Goal: Transaction & Acquisition: Obtain resource

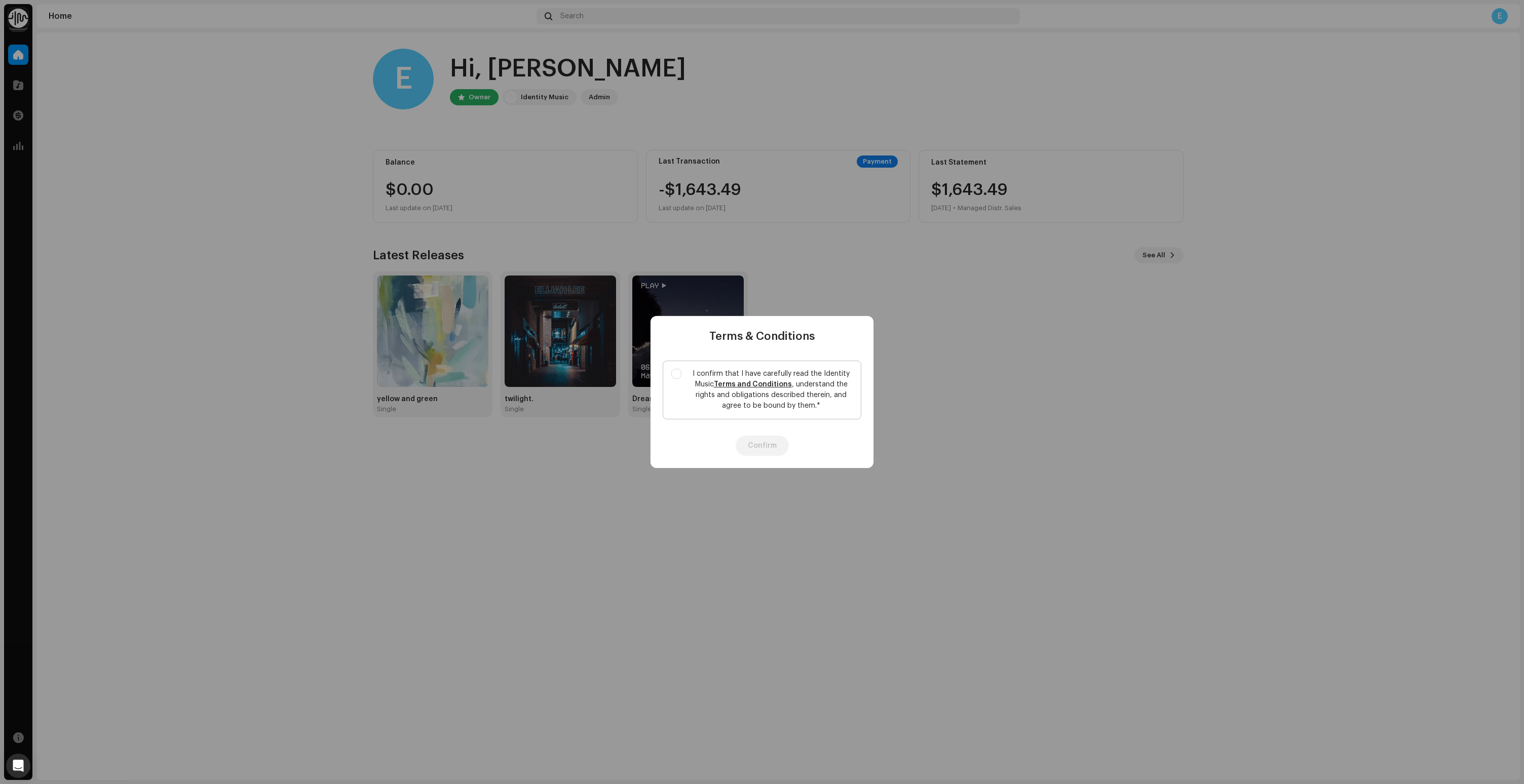
click at [676, 381] on label "I confirm that I have carefully read the Identity Music Terms and Conditions , …" at bounding box center [762, 390] width 198 height 59
click at [676, 379] on input "I confirm that I have carefully read the Identity Music Terms and Conditions , …" at bounding box center [676, 373] width 10 height 10
checkbox input "true"
click at [744, 448] on button "Confirm" at bounding box center [762, 445] width 53 height 20
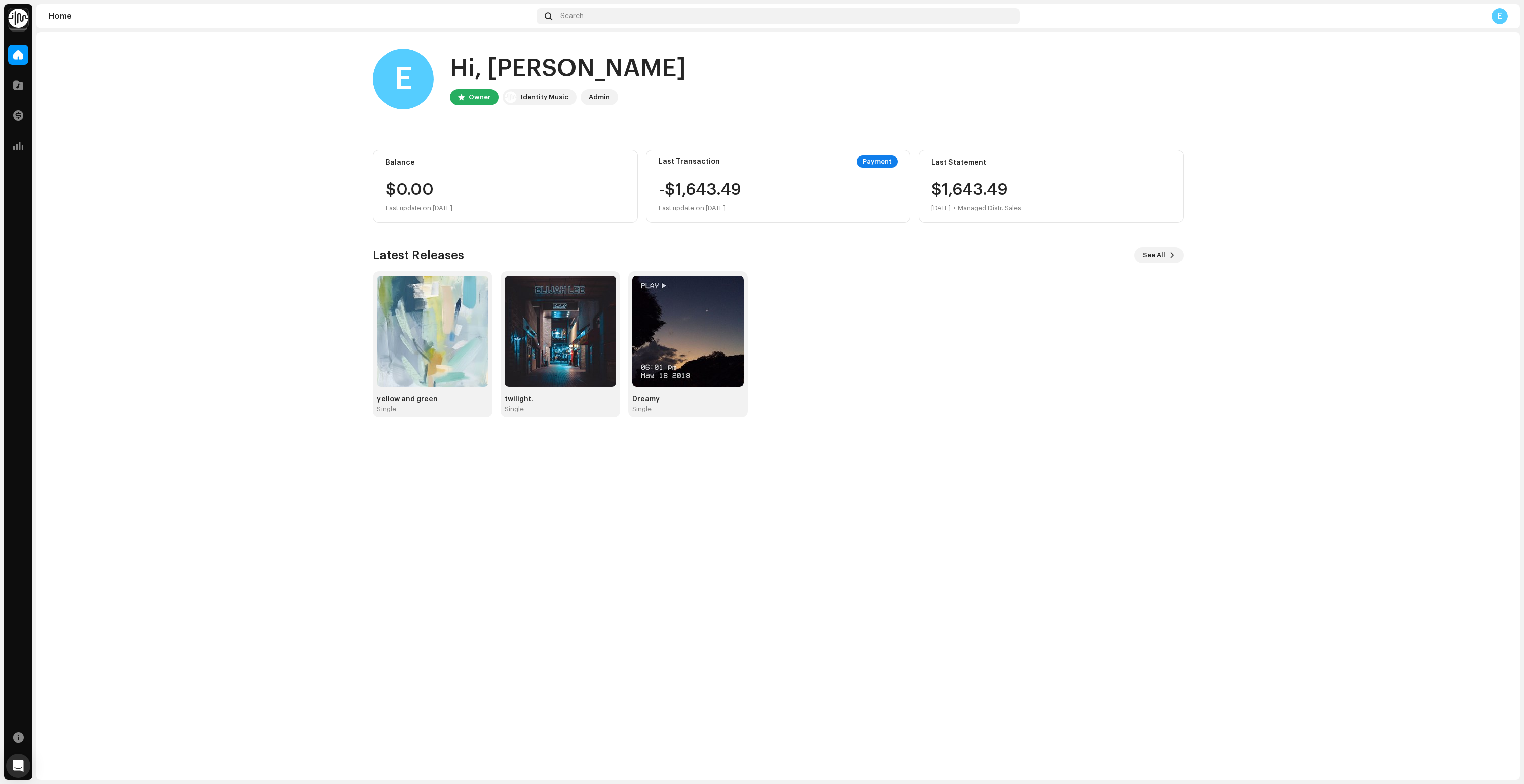
click at [832, 329] on div "yellow and green Single twilight. Single Dreamy Single" at bounding box center [774, 344] width 811 height 146
click at [268, 222] on home-home "E Hi, Elijah Owner Identity Music Admin Balance $0.00 Last update on Oct 10, 20…" at bounding box center [778, 232] width 1484 height 401
click at [271, 215] on home-home "E Hi, Elijah Owner Identity Music Admin Balance $0.00 Last update on Oct 10, 20…" at bounding box center [778, 232] width 1484 height 401
click at [761, 106] on div "E Hi, Elijah Owner Identity Music Admin" at bounding box center [778, 78] width 811 height 60
click at [198, 247] on home-home "E Hi, Elijah Owner Identity Music Admin Balance $0.00 Last update on Oct 10, 20…" at bounding box center [778, 232] width 1484 height 401
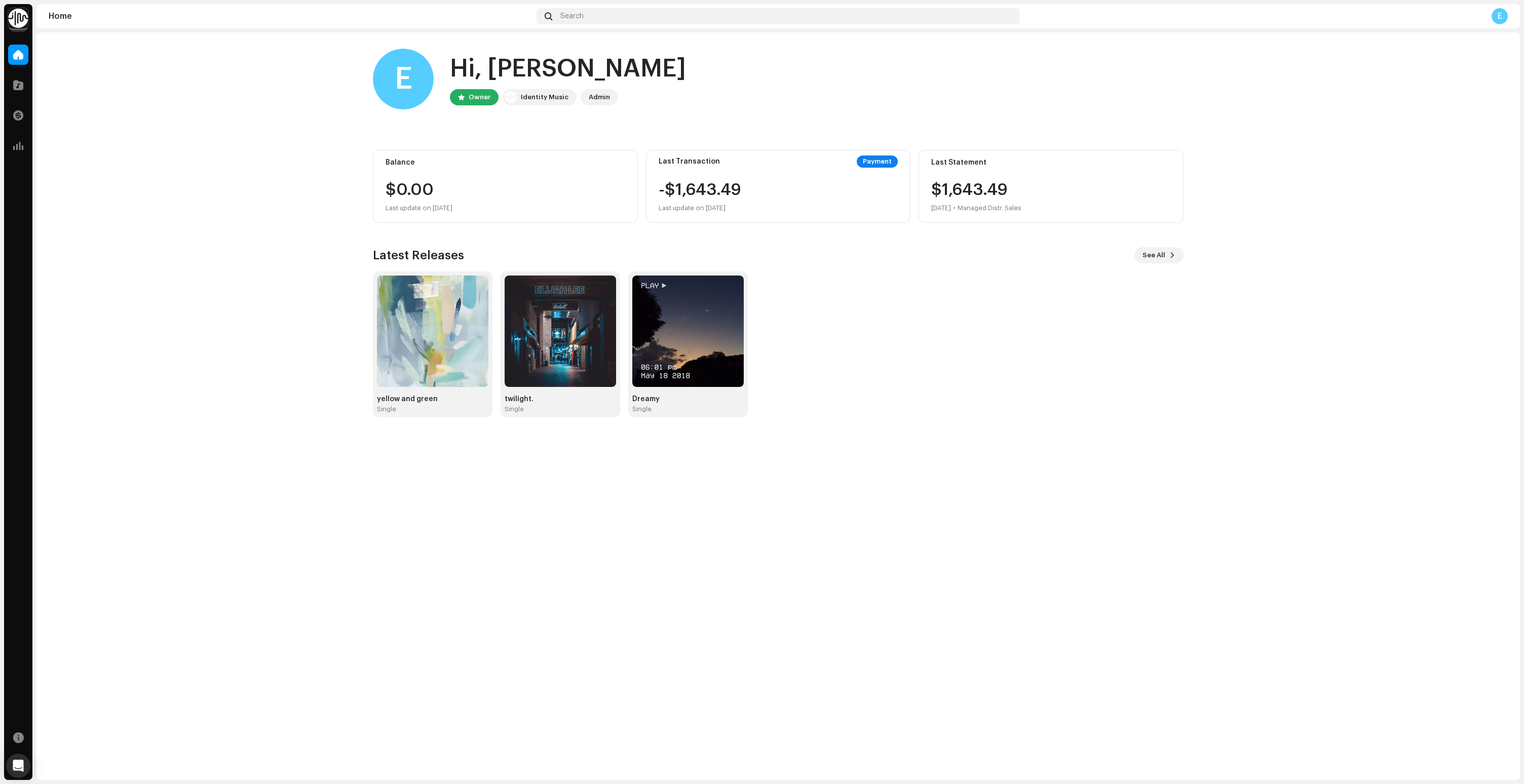
click at [14, 19] on img at bounding box center [18, 18] width 20 height 20
click at [111, 55] on span "Payee Portal <Identity Music>" at bounding box center [121, 58] width 95 height 8
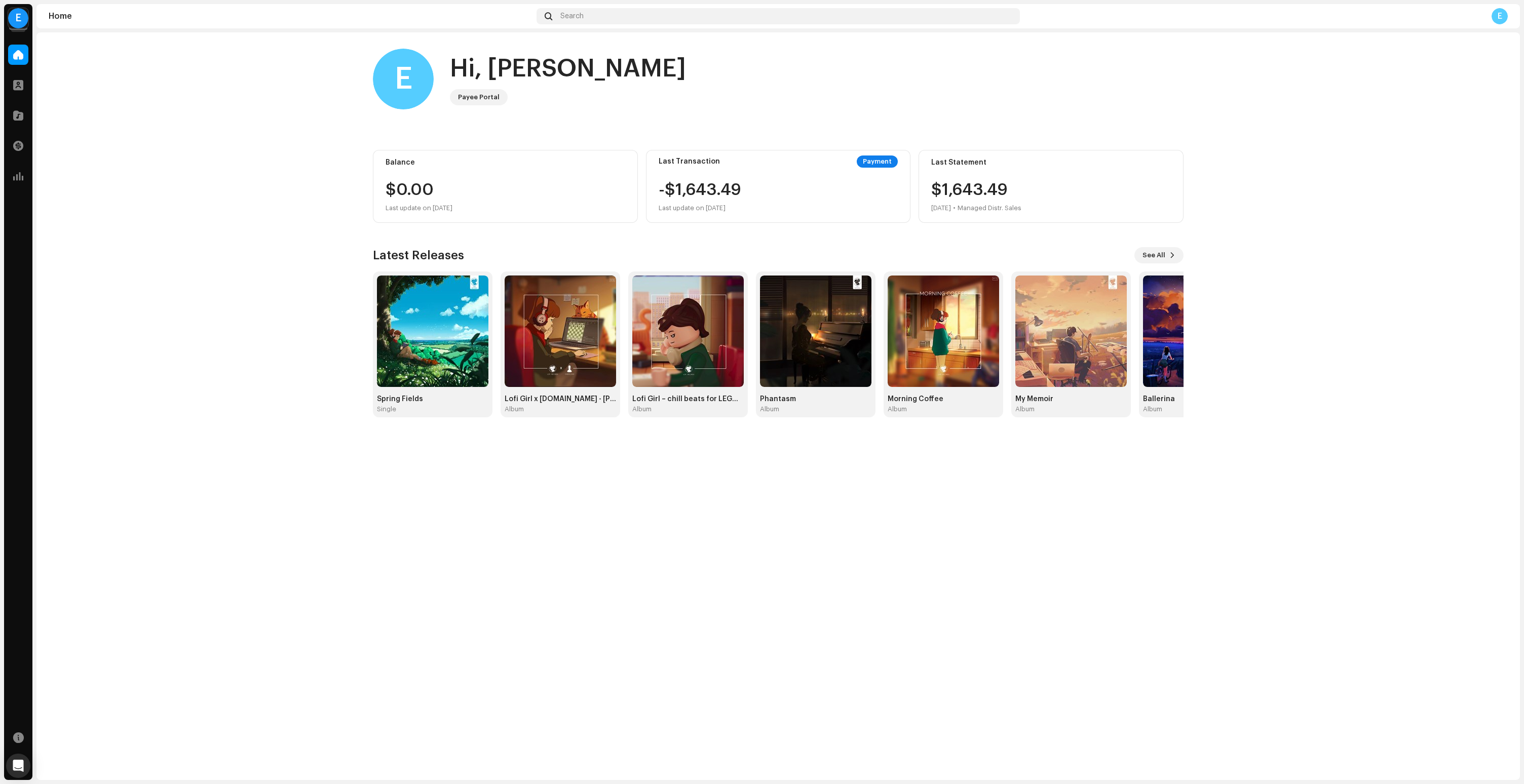
click at [283, 191] on home-home "E Hi, [PERSON_NAME] Portal Balance $0.00 Last update on [DATE] Last Transaction…" at bounding box center [778, 232] width 1484 height 401
click at [21, 148] on span at bounding box center [18, 146] width 10 height 8
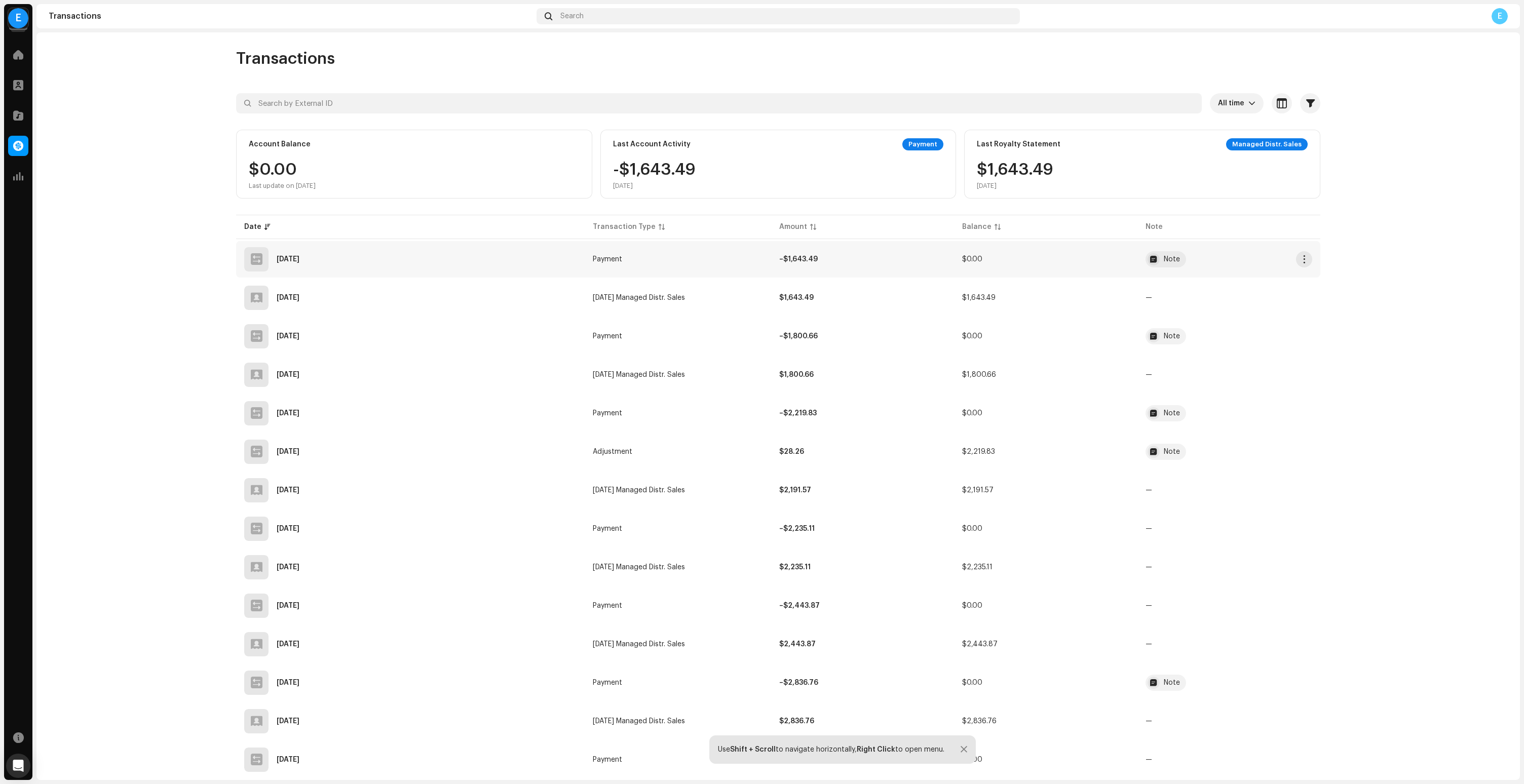
click at [1054, 262] on td "$0.00" at bounding box center [1045, 259] width 183 height 36
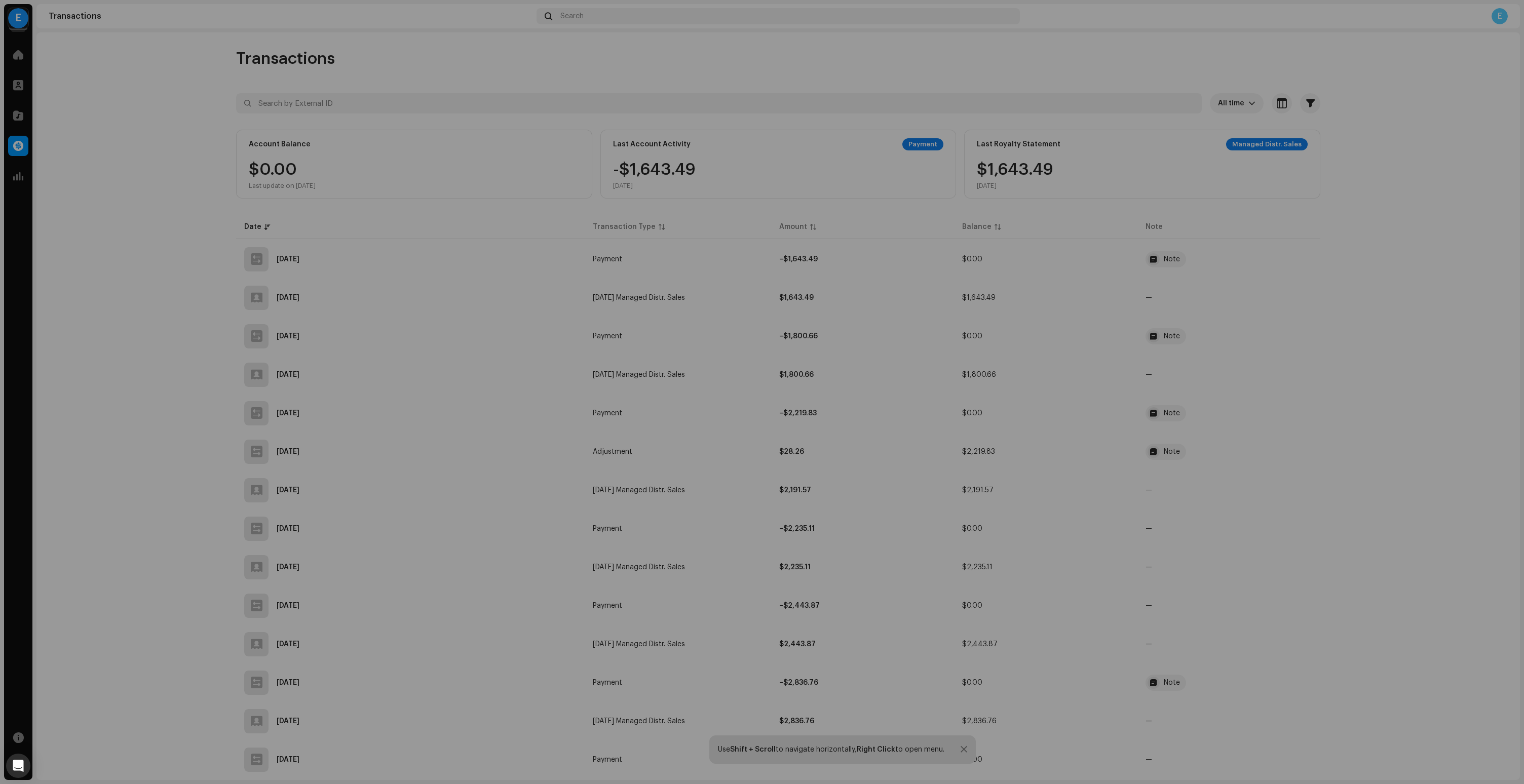
click at [508, 330] on div "Transaction Details Transaction Type Payment Entry Amount – $1,643.49 Entry Dat…" at bounding box center [762, 392] width 1524 height 784
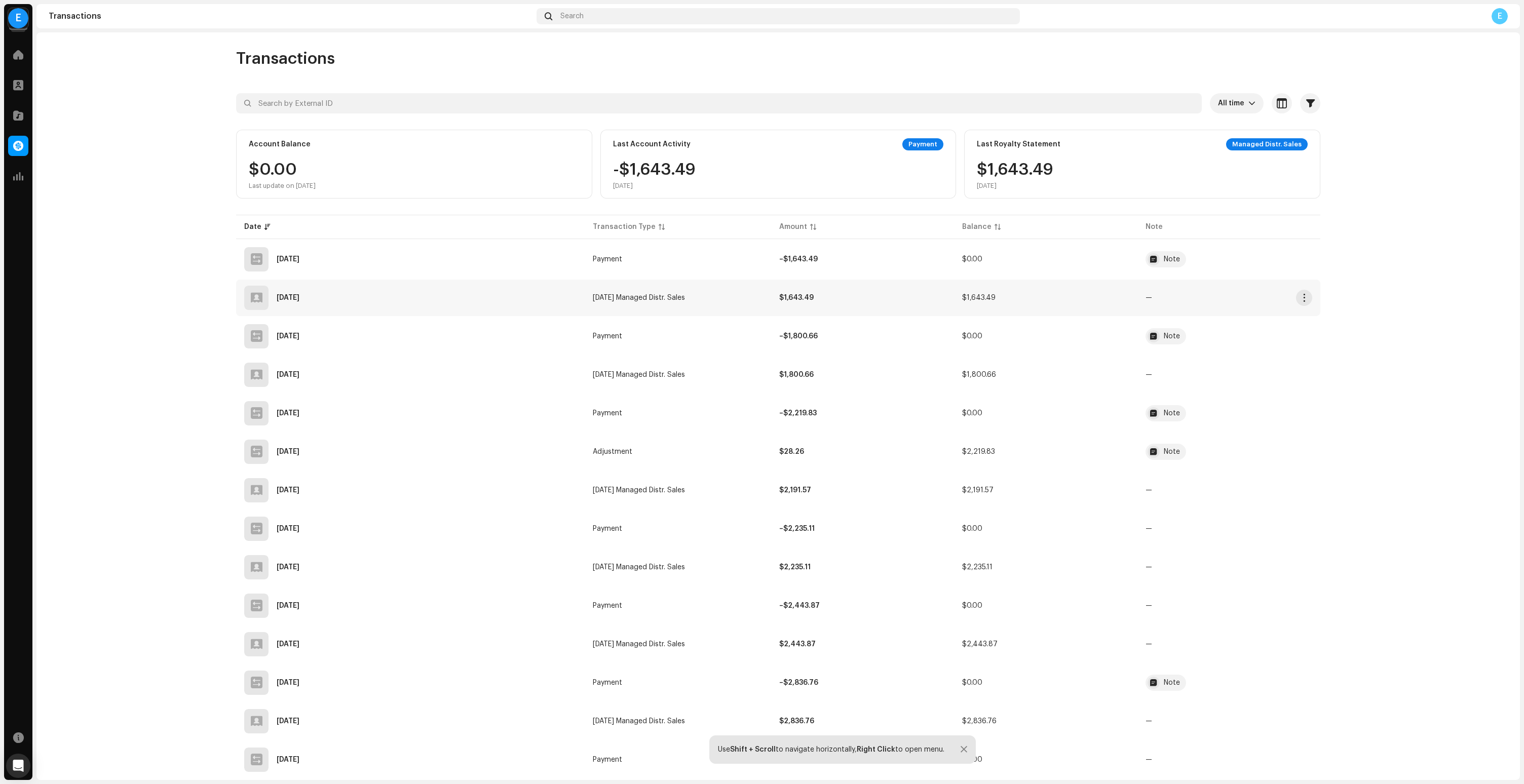
click at [244, 301] on div at bounding box center [257, 298] width 24 height 24
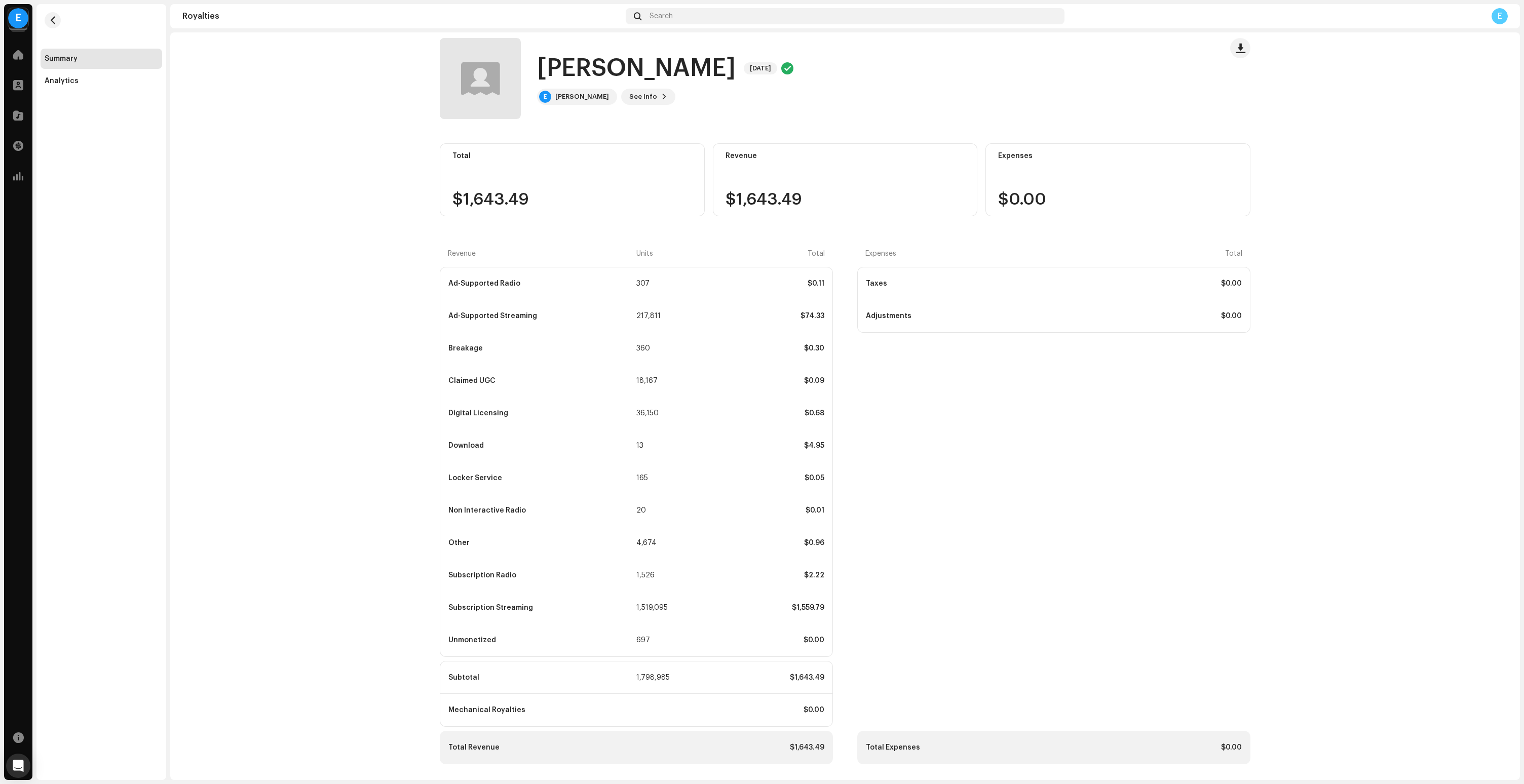
scroll to position [11, 0]
click at [318, 290] on royalties-statements-details-summary "[PERSON_NAME] [DATE] [PERSON_NAME] [DATE] E [PERSON_NAME] See Info Total $1,643…" at bounding box center [845, 400] width 1350 height 759
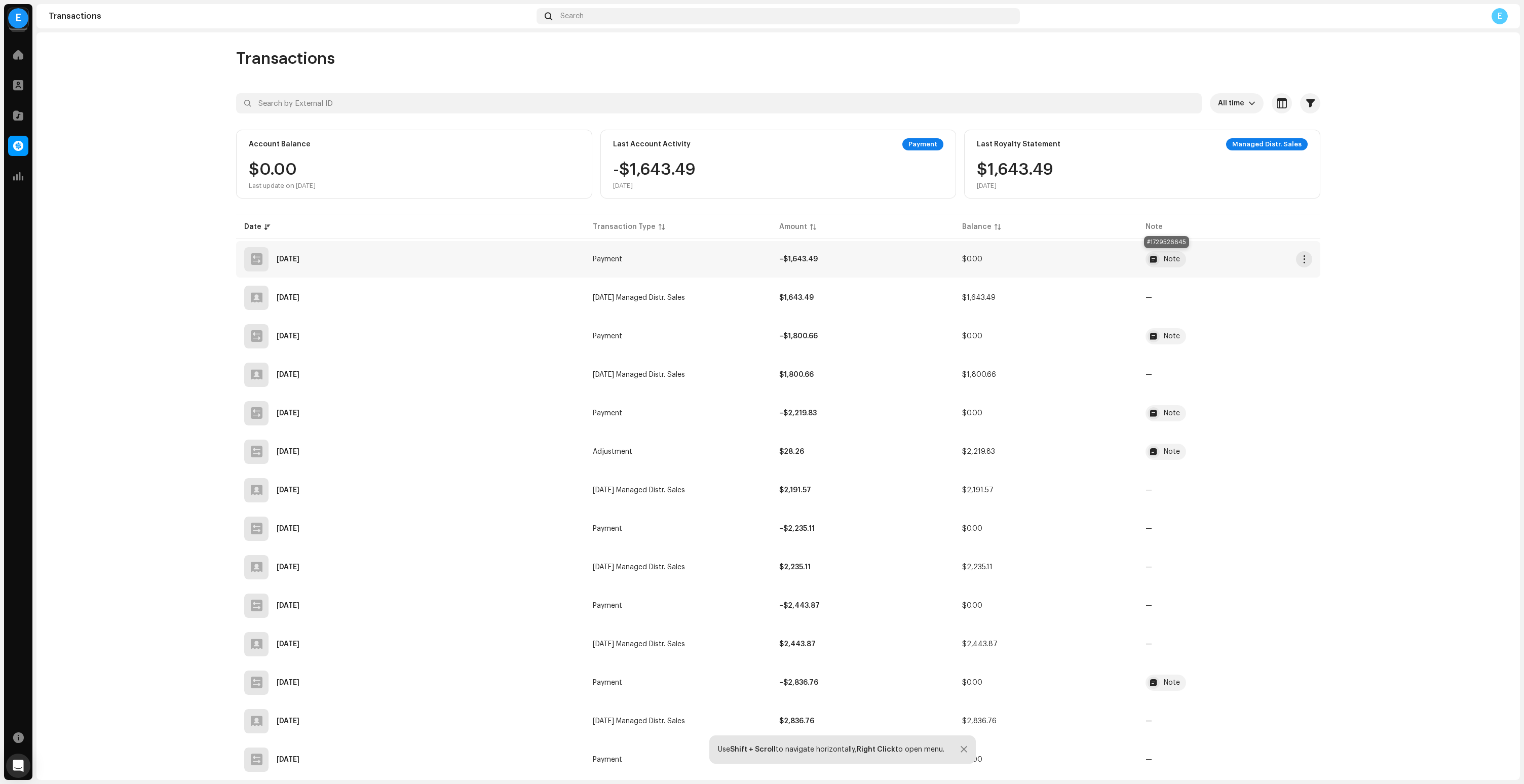
click at [1158, 258] on div at bounding box center [1153, 259] width 12 height 12
click at [1062, 294] on div "Transaction Details Transaction Type Payment Entry Amount – $1,643.49 Entry Dat…" at bounding box center [762, 392] width 1524 height 784
click at [359, 295] on div "[DATE]" at bounding box center [411, 298] width 332 height 24
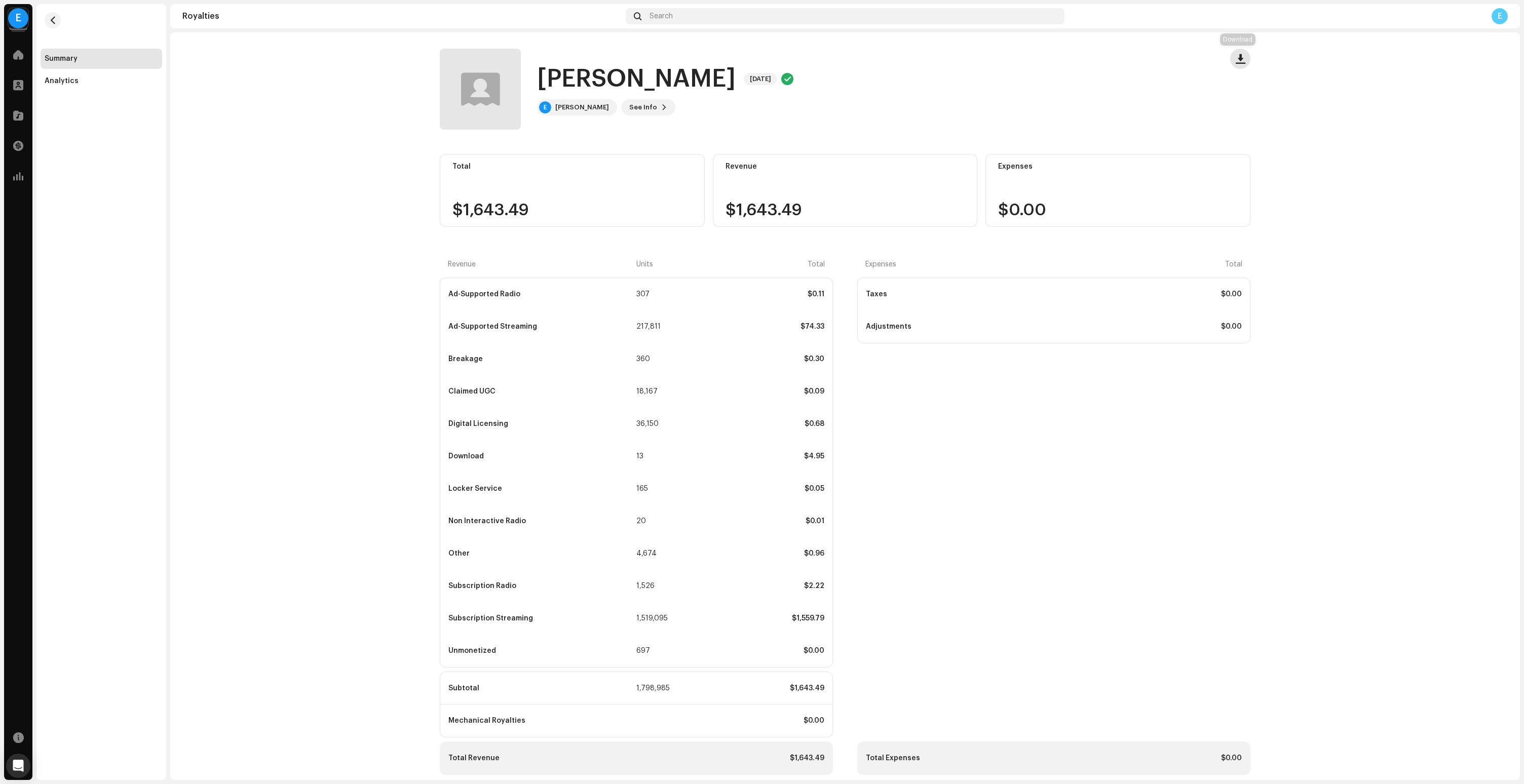
click at [1236, 56] on span "button" at bounding box center [1241, 59] width 10 height 8
click at [1272, 90] on div "Download summary" at bounding box center [1283, 83] width 102 height 20
click at [1236, 66] on button "button" at bounding box center [1240, 58] width 20 height 20
click at [1264, 105] on span "Download details" at bounding box center [1267, 104] width 62 height 8
click at [1230, 55] on button "button" at bounding box center [1240, 58] width 20 height 20
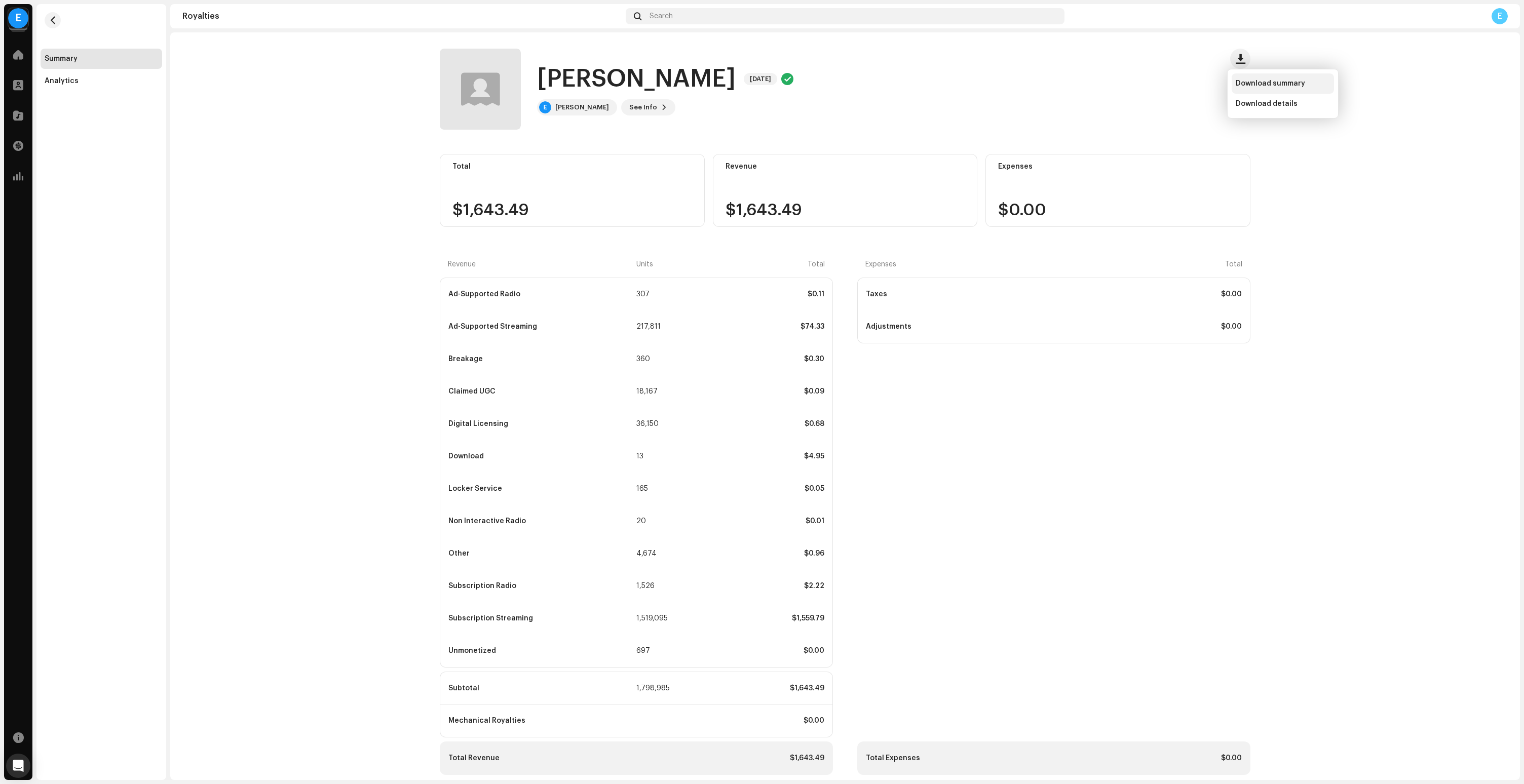
click at [1272, 88] on div "Download summary" at bounding box center [1283, 83] width 102 height 20
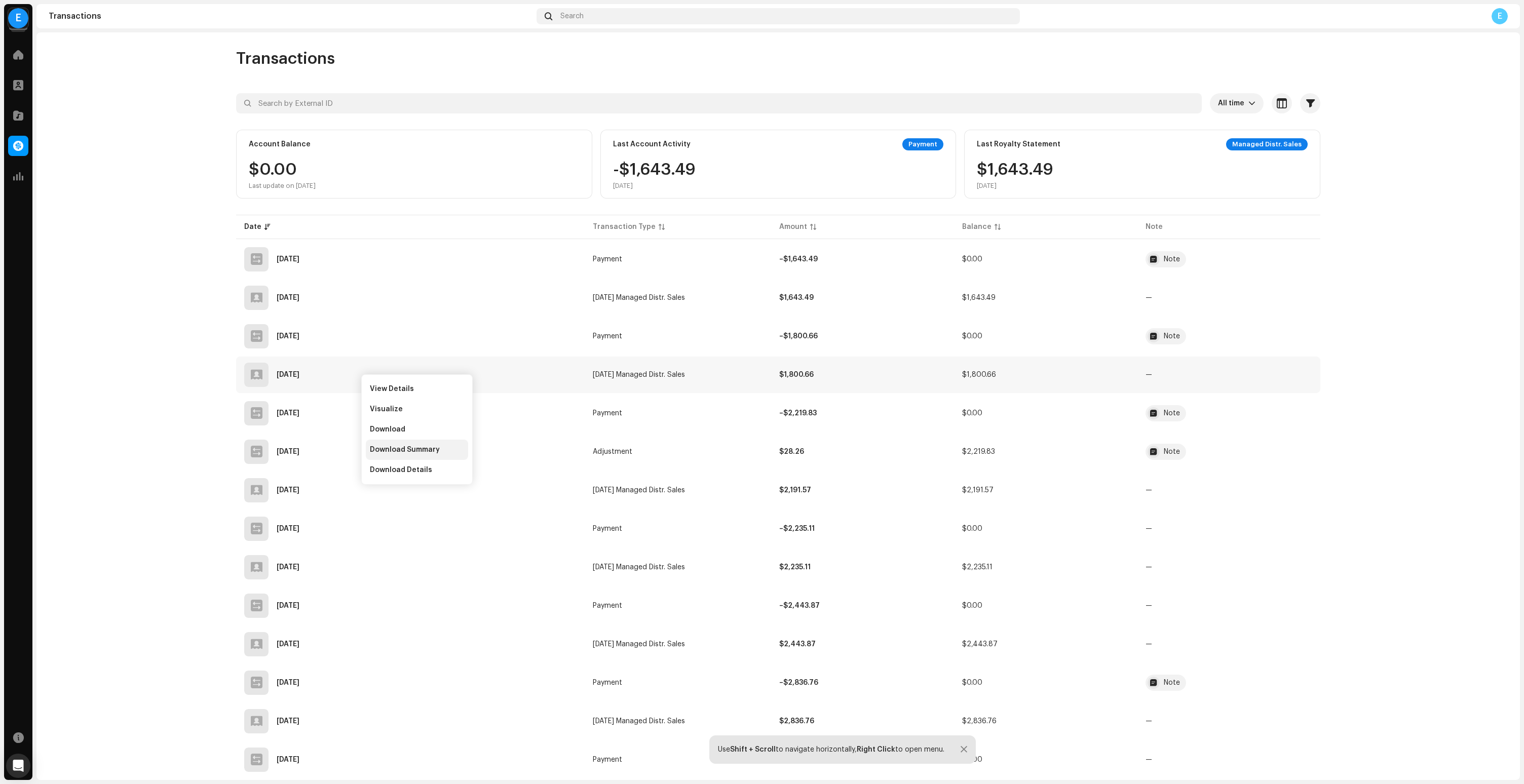
click at [394, 443] on div "Download Summary" at bounding box center [416, 449] width 102 height 20
click at [401, 557] on span "Download Summary" at bounding box center [403, 560] width 70 height 8
click at [455, 646] on span "Download Summary" at bounding box center [460, 645] width 70 height 8
click at [415, 725] on span "Download Summary" at bounding box center [404, 724] width 70 height 8
click at [434, 690] on span "Download Summary" at bounding box center [436, 692] width 70 height 8
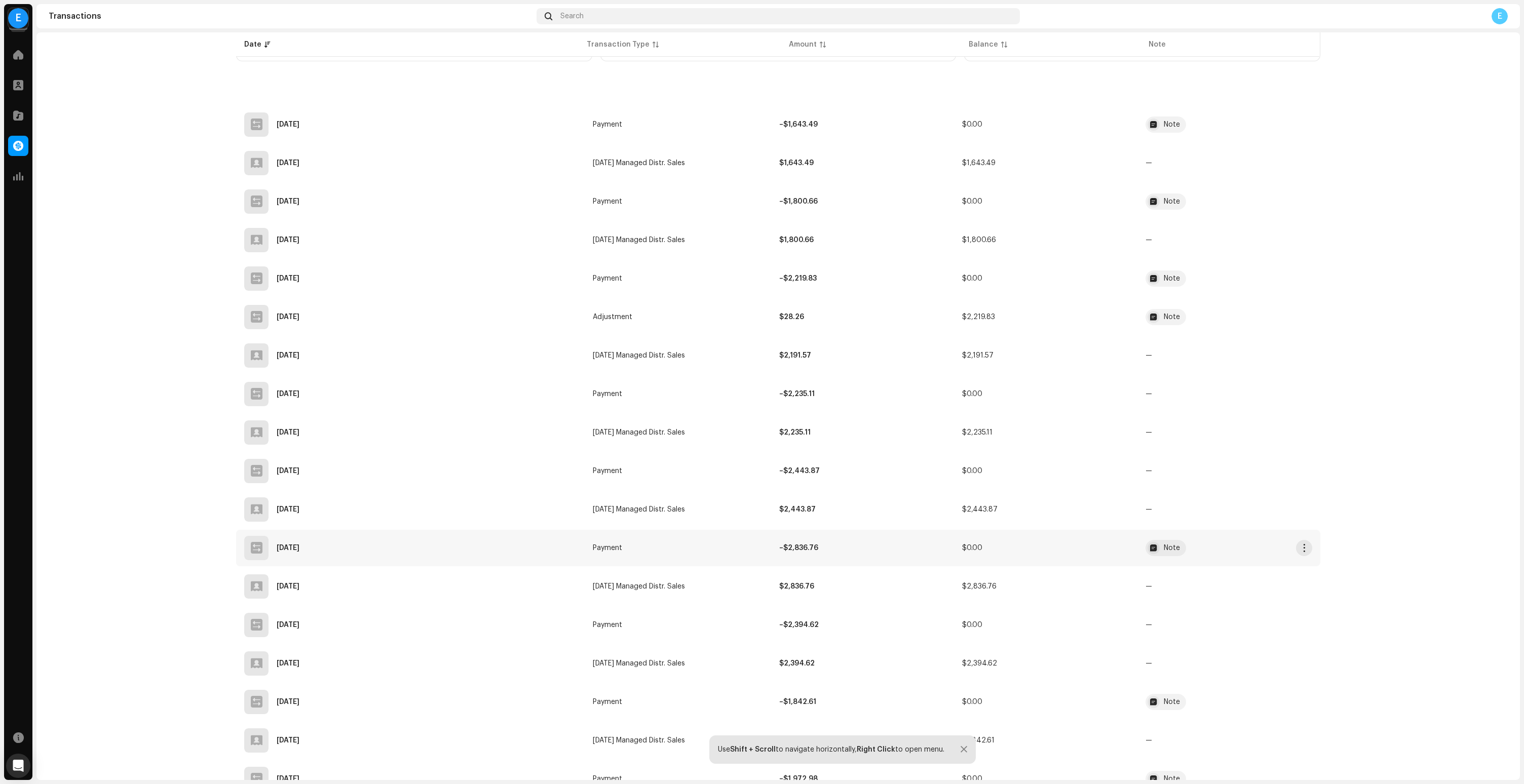
scroll to position [169, 0]
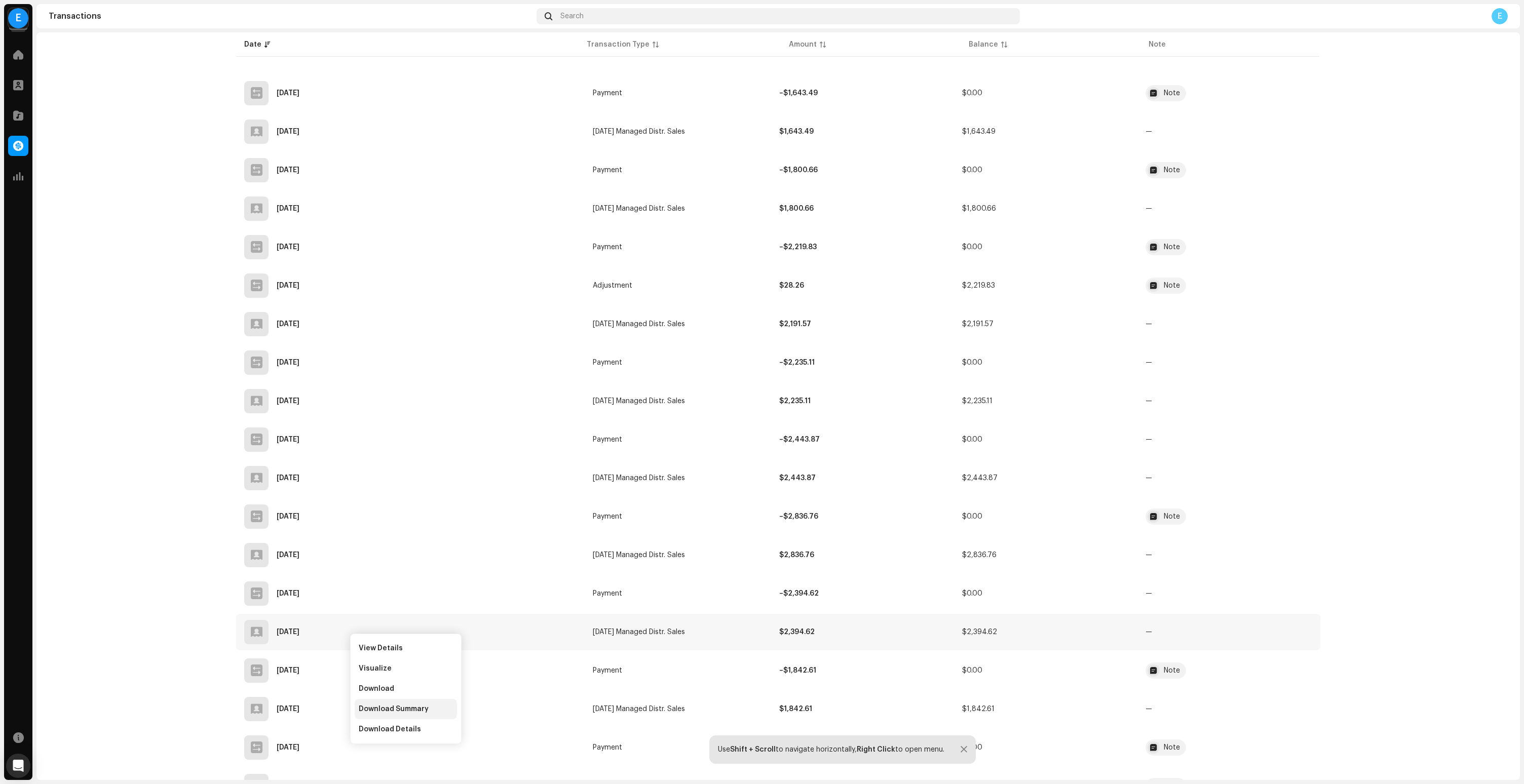
click at [416, 704] on div "Download Summary" at bounding box center [406, 709] width 102 height 20
click at [408, 676] on span "Download Summary" at bounding box center [429, 673] width 70 height 8
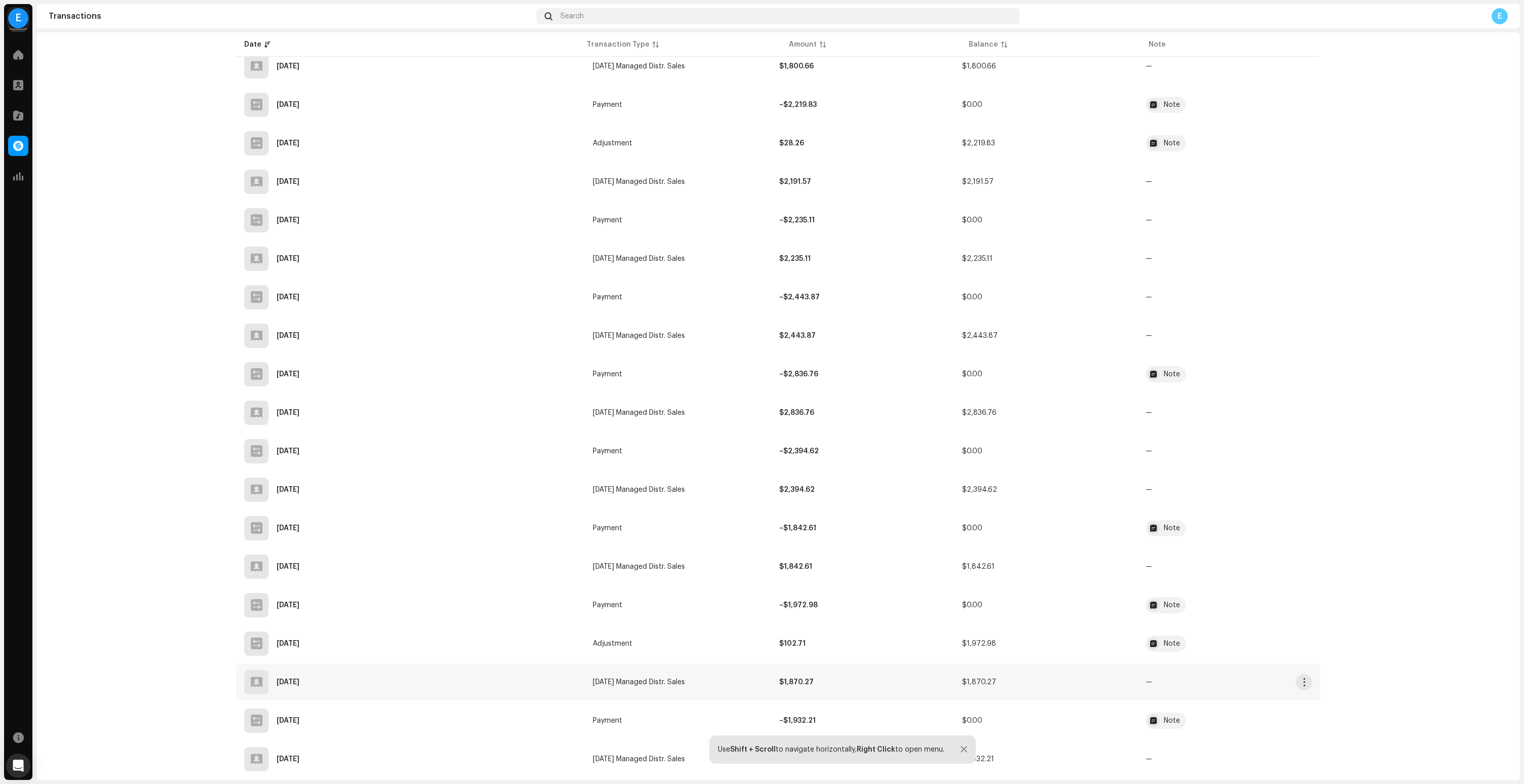
scroll to position [313, 0]
click at [474, 640] on div "Download Summary" at bounding box center [442, 644] width 94 height 8
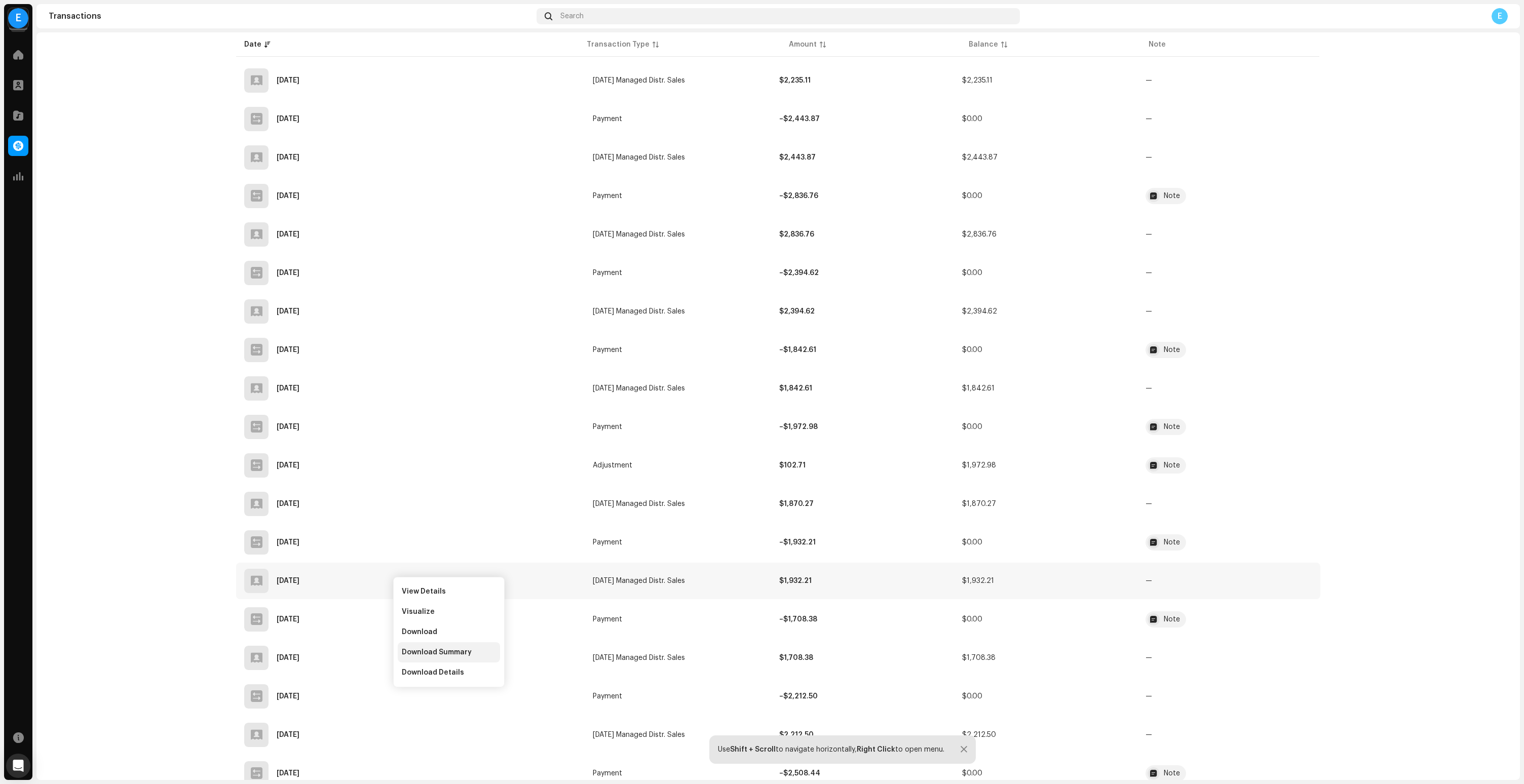
click at [436, 655] on span "Download Summary" at bounding box center [436, 653] width 70 height 8
click at [441, 732] on span "Download Summary" at bounding box center [442, 733] width 70 height 8
click at [438, 702] on div "Download Summary" at bounding box center [467, 698] width 102 height 20
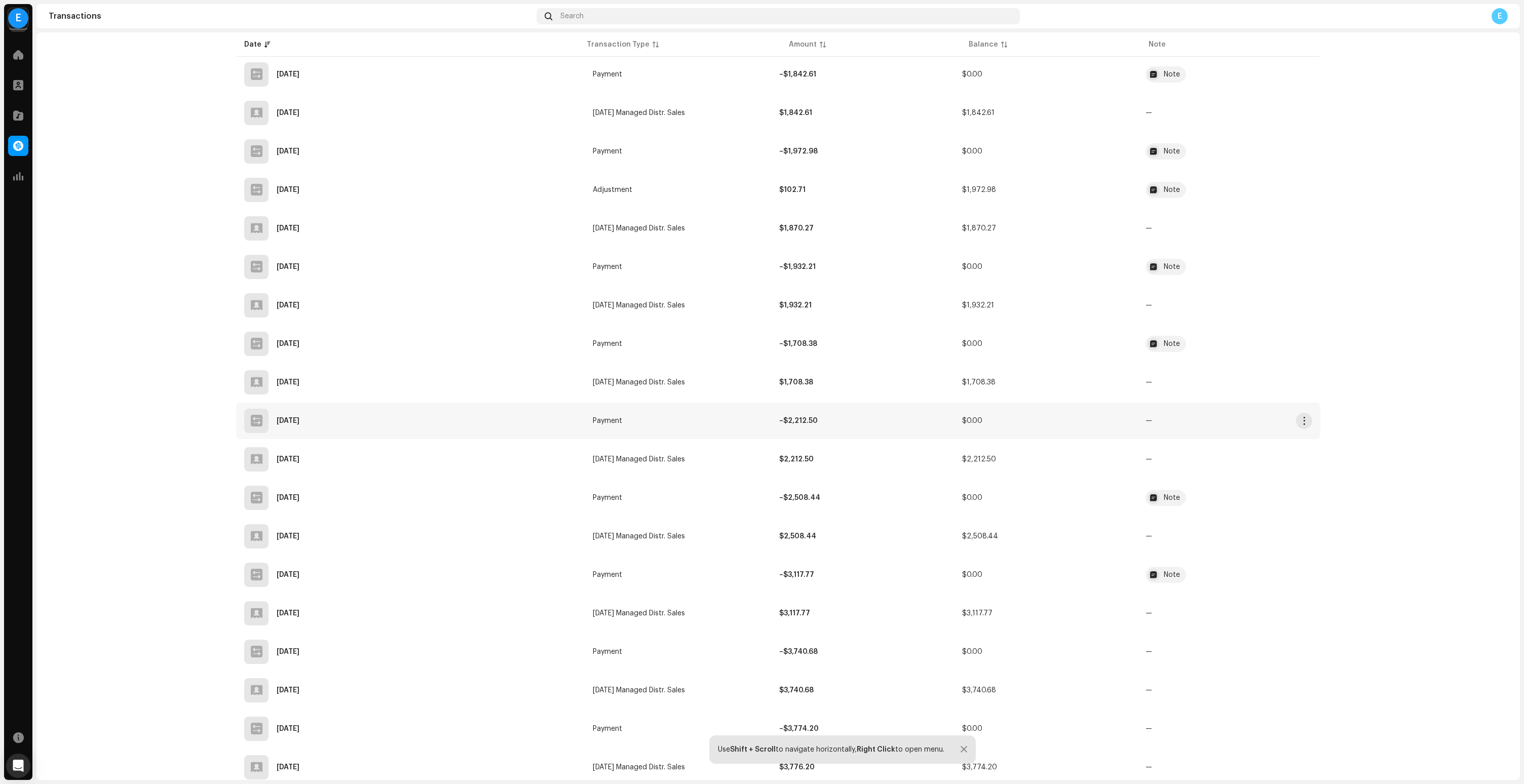
scroll to position [767, 0]
click at [402, 620] on span "Download Summary" at bounding box center [404, 619] width 70 height 8
click at [405, 695] on span "Download Summary" at bounding box center [416, 692] width 70 height 8
click at [427, 655] on span "Download Summary" at bounding box center [430, 656] width 70 height 8
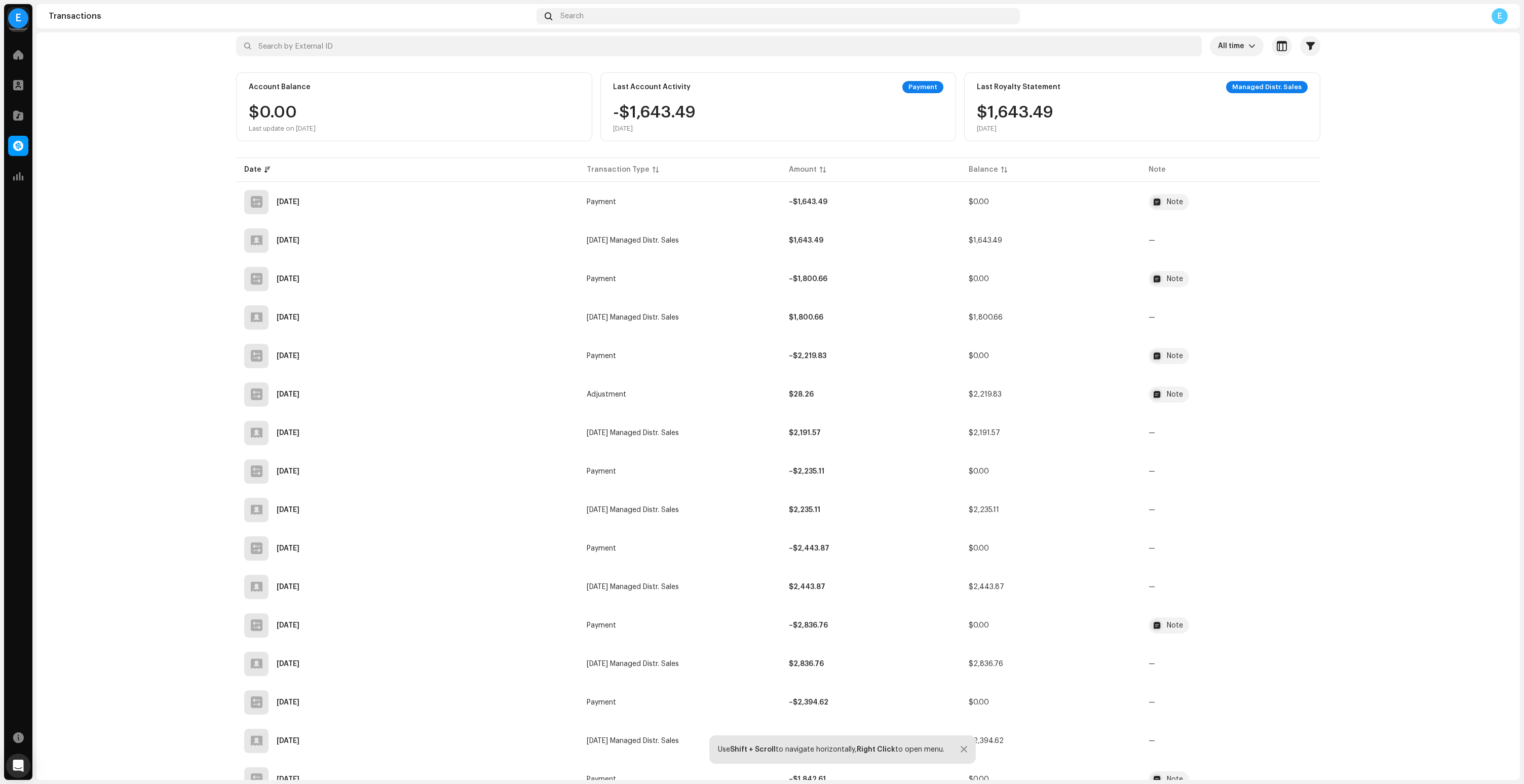
scroll to position [0, 0]
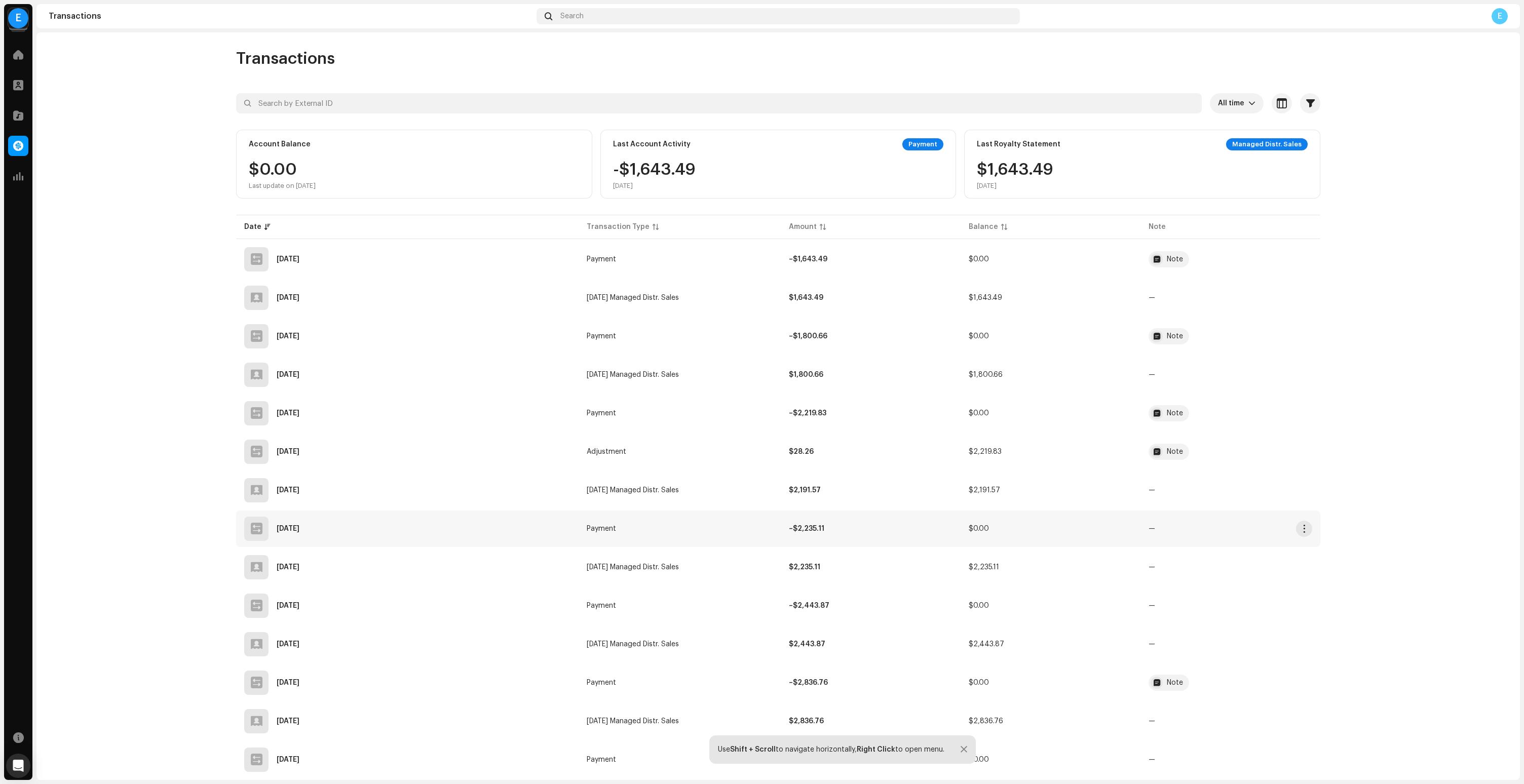
click at [411, 539] on div "[DATE]" at bounding box center [407, 529] width 326 height 24
click at [413, 529] on div "Transaction Details Transaction Type Payment Entry Amount – $2,235.11 Entry Dat…" at bounding box center [762, 392] width 1524 height 784
click at [349, 569] on div "[DATE]" at bounding box center [407, 567] width 326 height 24
click at [364, 567] on div "[DATE]" at bounding box center [411, 567] width 332 height 24
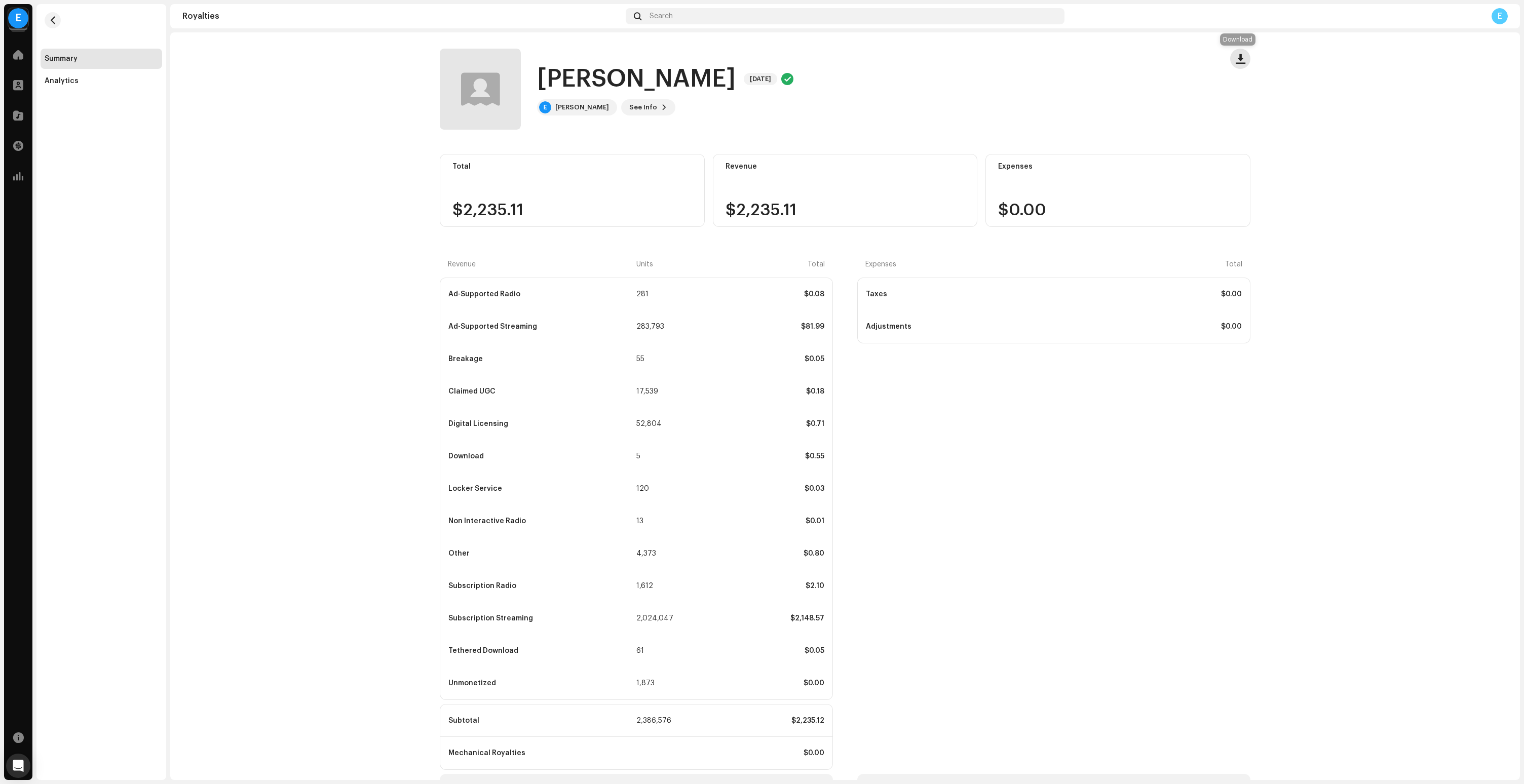
click at [1242, 52] on button "button" at bounding box center [1240, 58] width 20 height 20
click at [1250, 83] on span "Download summary" at bounding box center [1271, 84] width 69 height 8
click at [1050, 59] on div "[PERSON_NAME] [DATE] E [PERSON_NAME] See Info" at bounding box center [827, 89] width 775 height 81
